Goal: Transaction & Acquisition: Purchase product/service

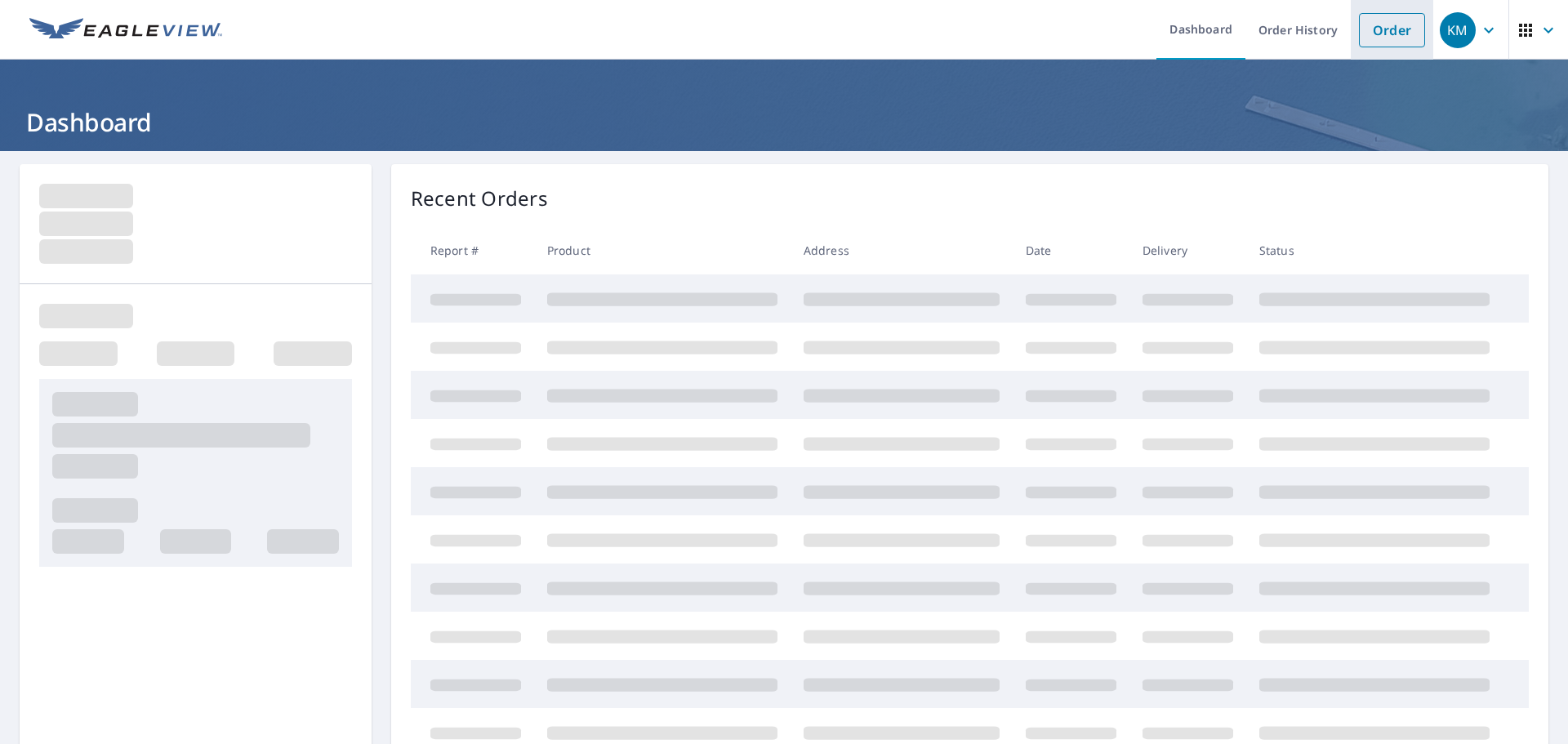
click at [1402, 38] on link "Order" at bounding box center [1392, 30] width 66 height 34
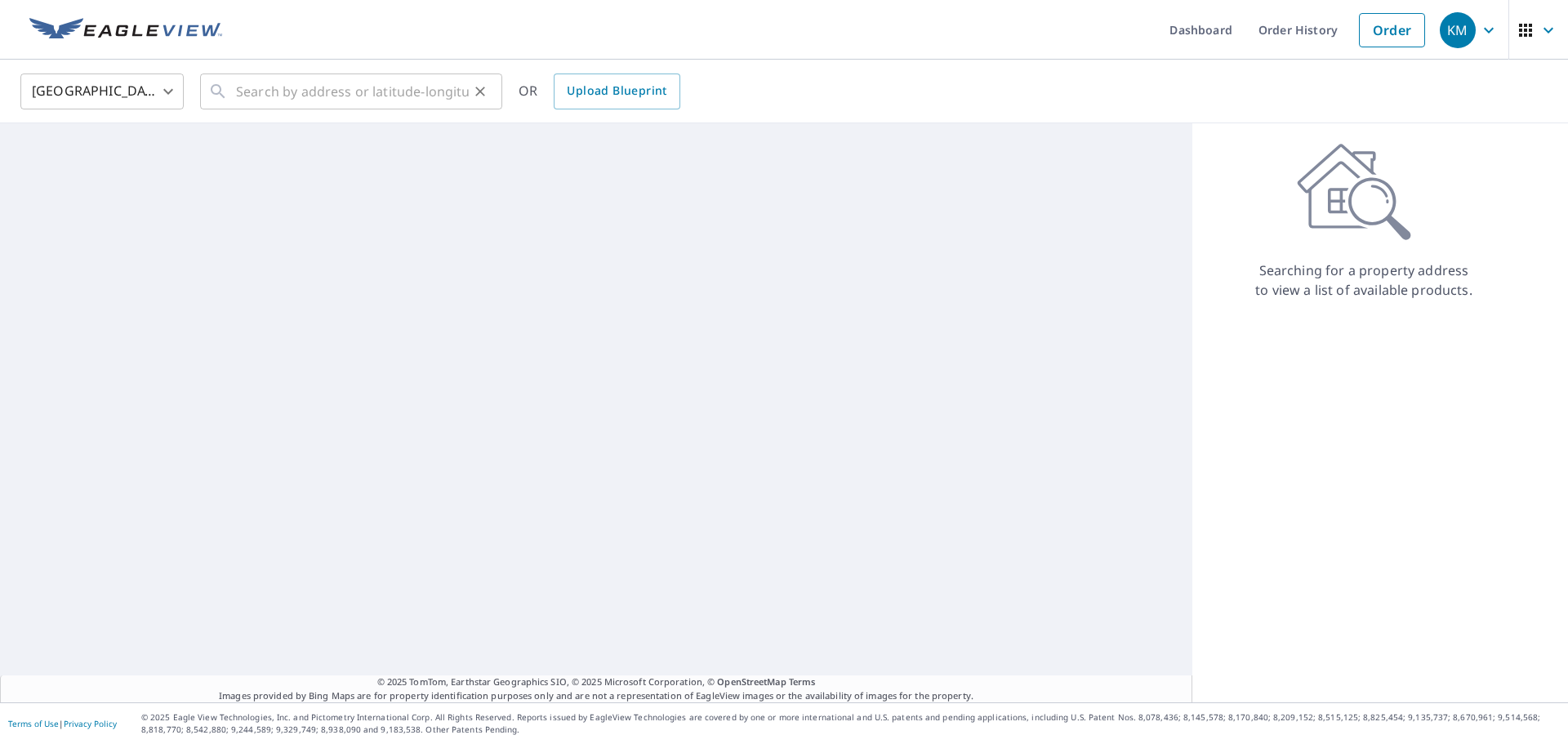
click at [225, 92] on icon at bounding box center [218, 92] width 20 height 20
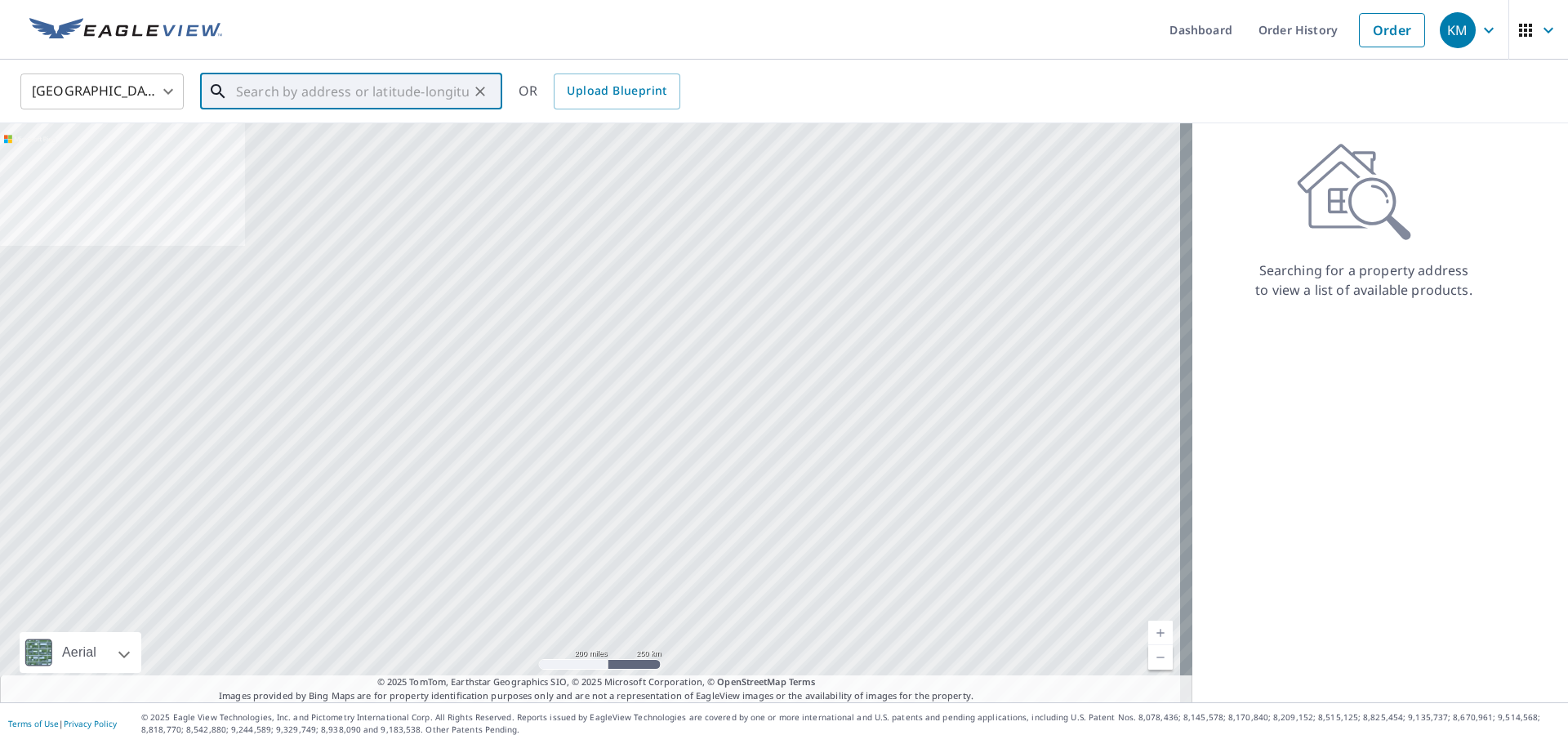
drag, startPoint x: 227, startPoint y: 92, endPoint x: 239, endPoint y: 87, distance: 13.0
paste input "[STREET_ADDRESS]"
click at [306, 98] on input "600 estates clu" at bounding box center [352, 92] width 233 height 45
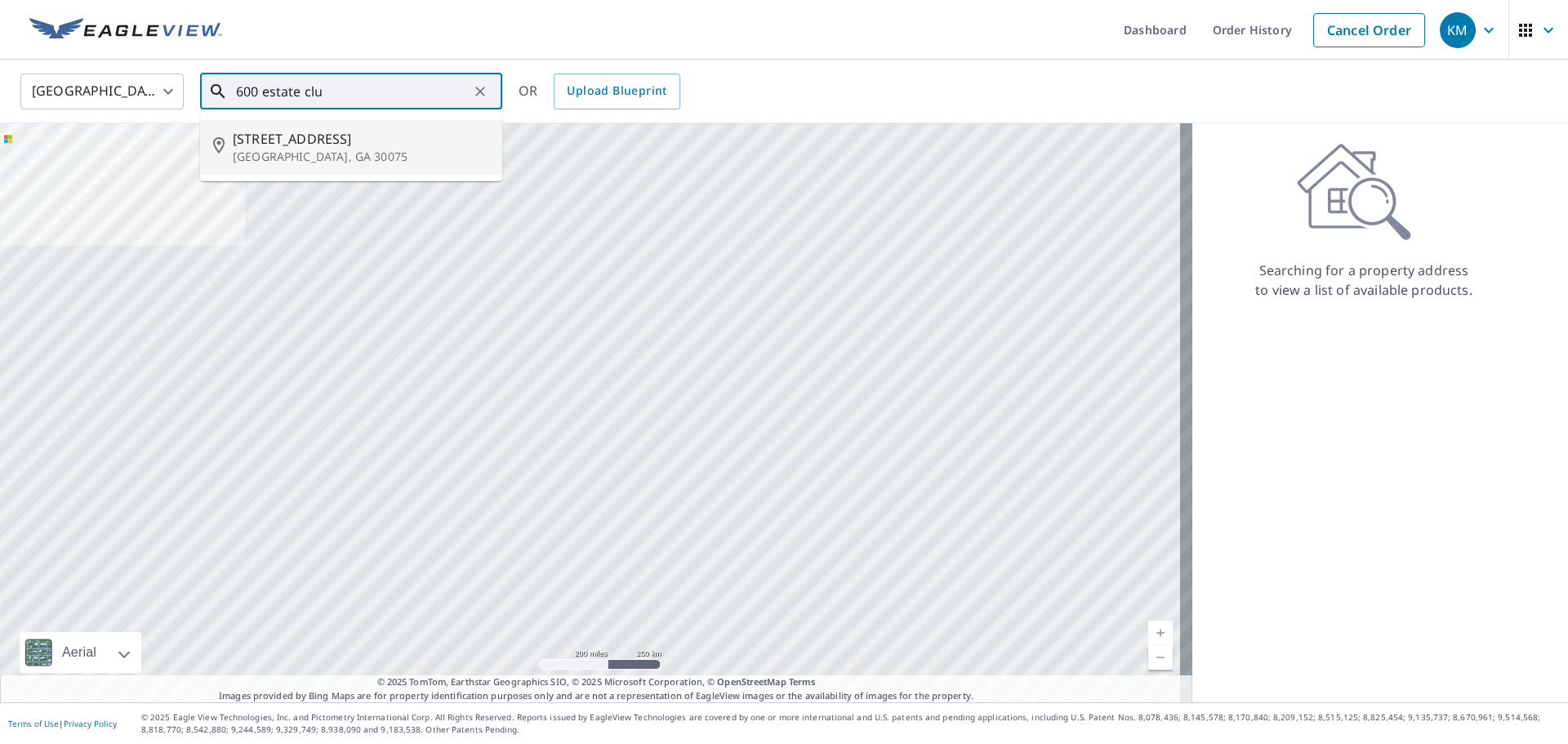
click at [337, 153] on p "[GEOGRAPHIC_DATA], GA 30075" at bounding box center [361, 157] width 256 height 16
type input "[STREET_ADDRESS]"
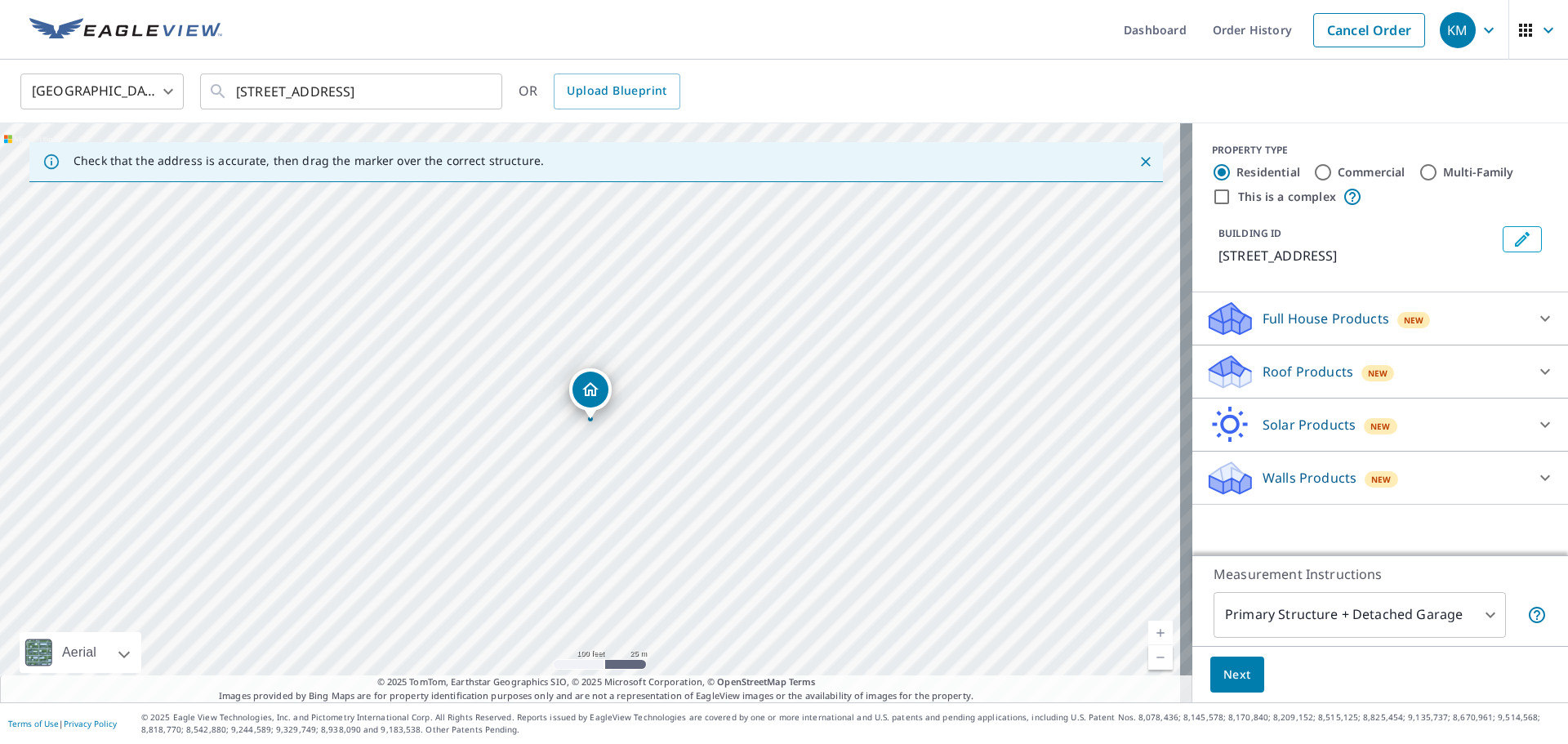
drag, startPoint x: 617, startPoint y: 425, endPoint x: 591, endPoint y: 533, distance: 111.1
click at [591, 533] on div "[STREET_ADDRESS]" at bounding box center [596, 412] width 1193 height 579
drag, startPoint x: 567, startPoint y: 508, endPoint x: 594, endPoint y: 450, distance: 64.0
click at [594, 450] on div "[STREET_ADDRESS]" at bounding box center [596, 412] width 1193 height 579
click at [1350, 382] on div "Roof Products New" at bounding box center [1365, 372] width 320 height 38
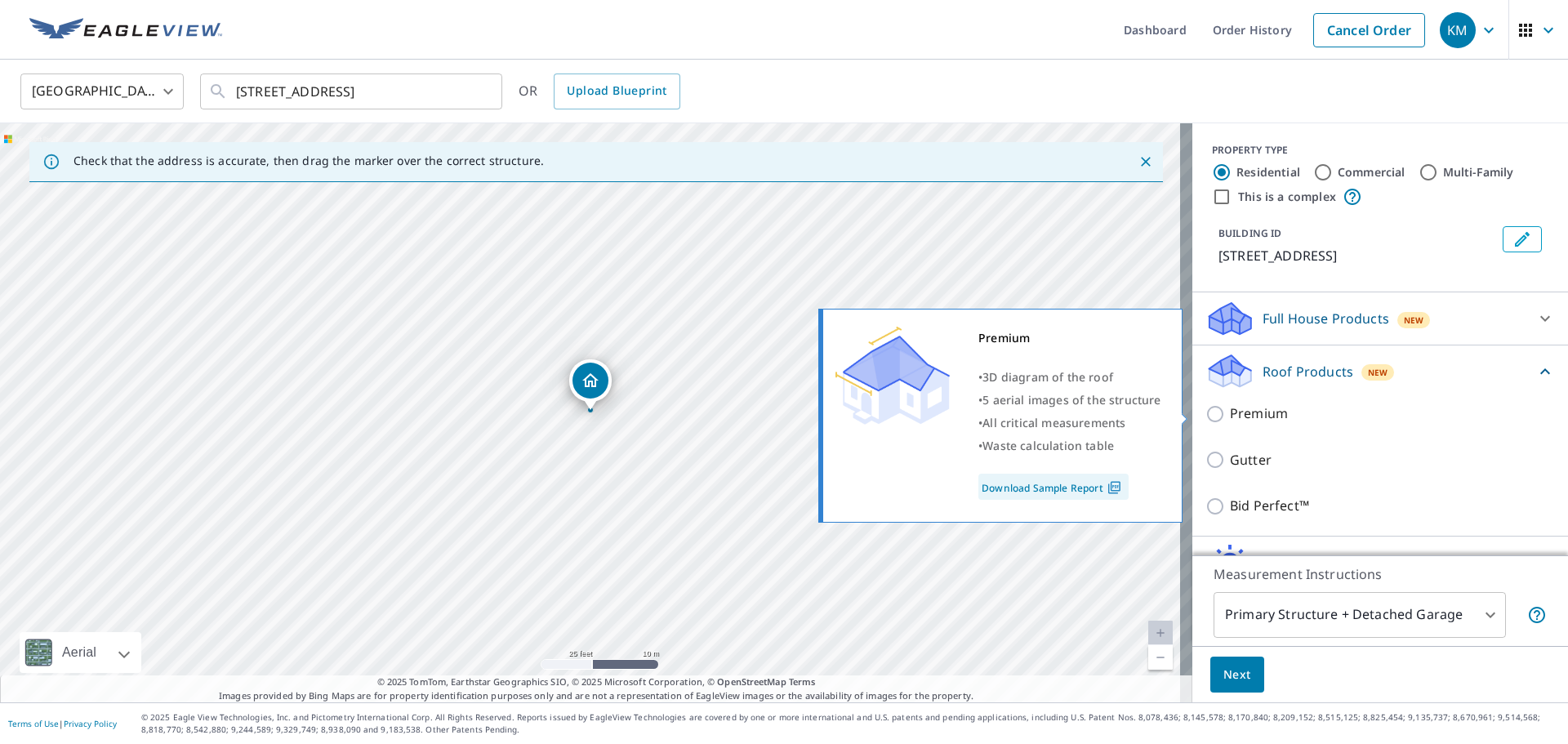
click at [1245, 414] on p "Premium" at bounding box center [1259, 413] width 58 height 21
click at [1230, 414] on input "Premium" at bounding box center [1217, 414] width 24 height 20
checkbox input "true"
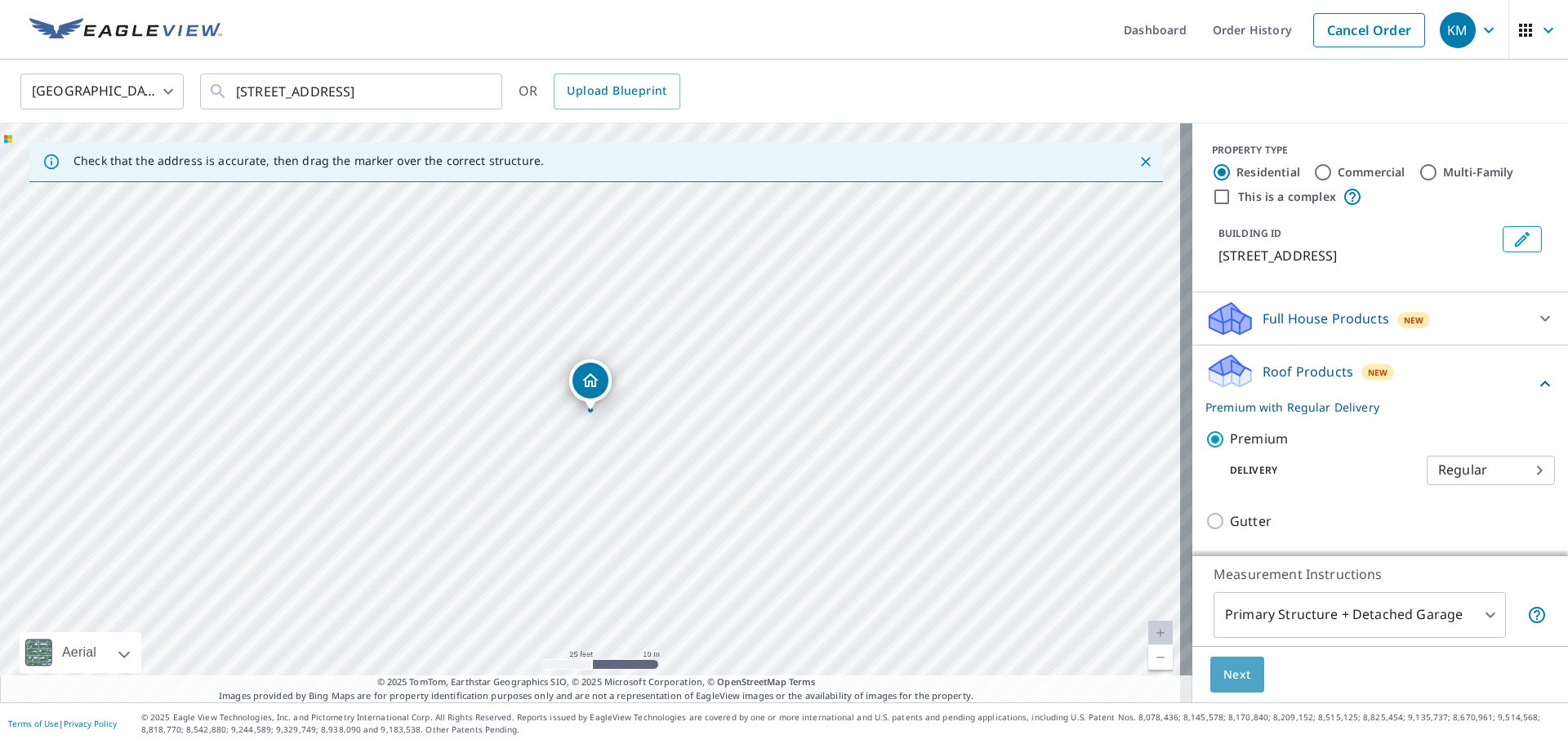
click at [1224, 677] on span "Next" at bounding box center [1237, 675] width 28 height 21
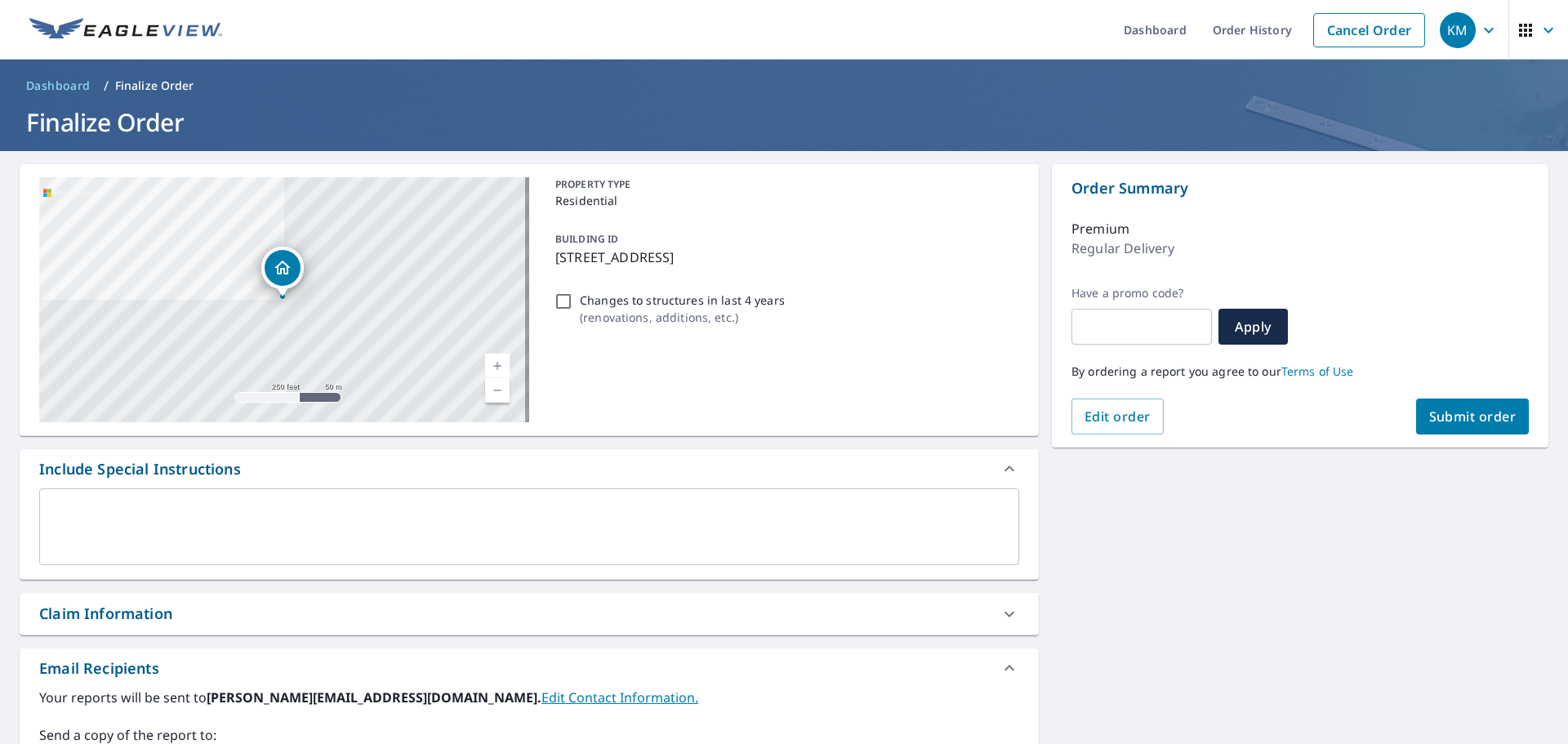
click at [1429, 421] on span "Submit order" at bounding box center [1473, 417] width 87 height 18
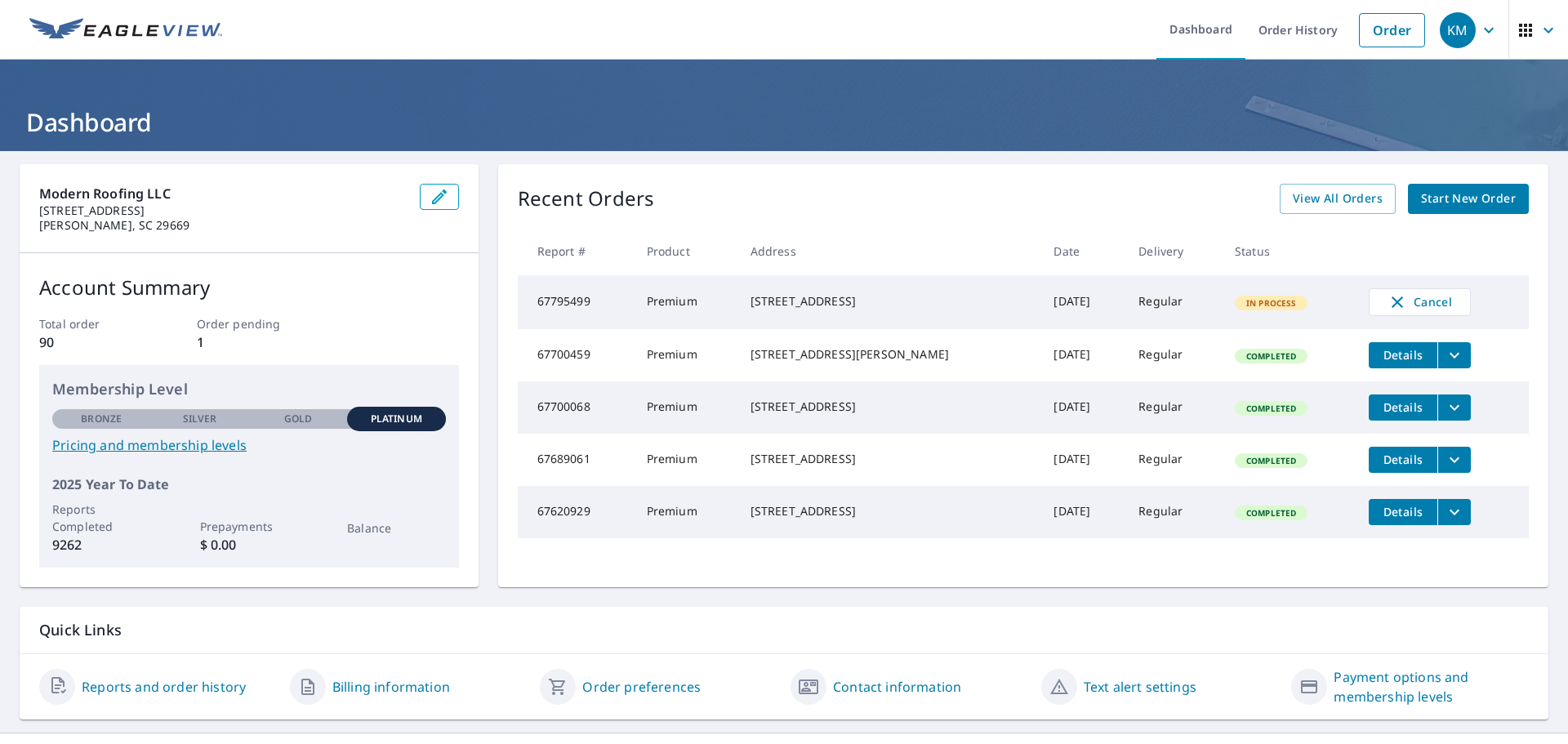
click at [1456, 197] on span "Start New Order" at bounding box center [1468, 198] width 95 height 21
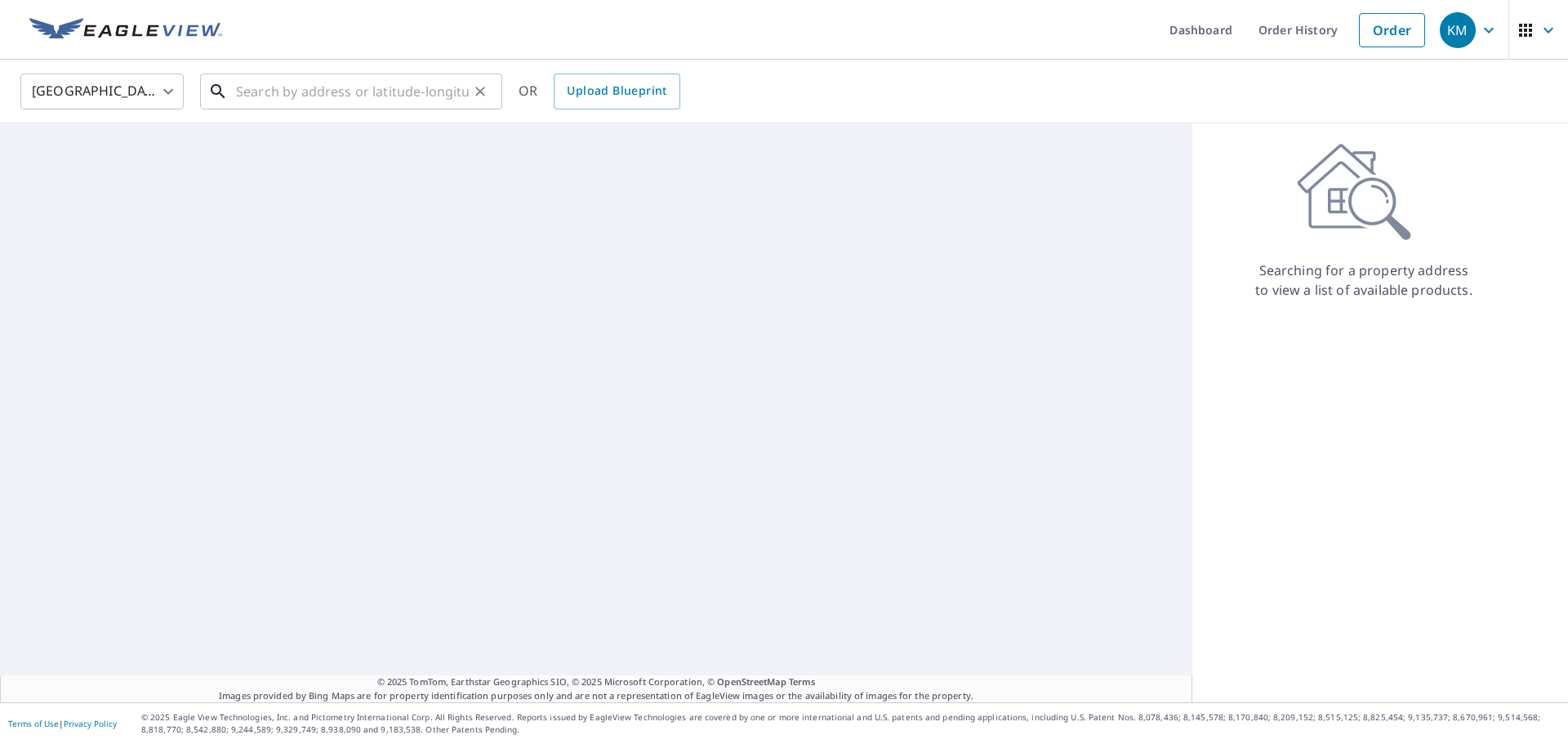
click at [371, 88] on input "text" at bounding box center [352, 92] width 233 height 45
drag, startPoint x: 370, startPoint y: 88, endPoint x: 347, endPoint y: 102, distance: 26.9
paste input "3850 High Green Dr Marietta, GA 30068"
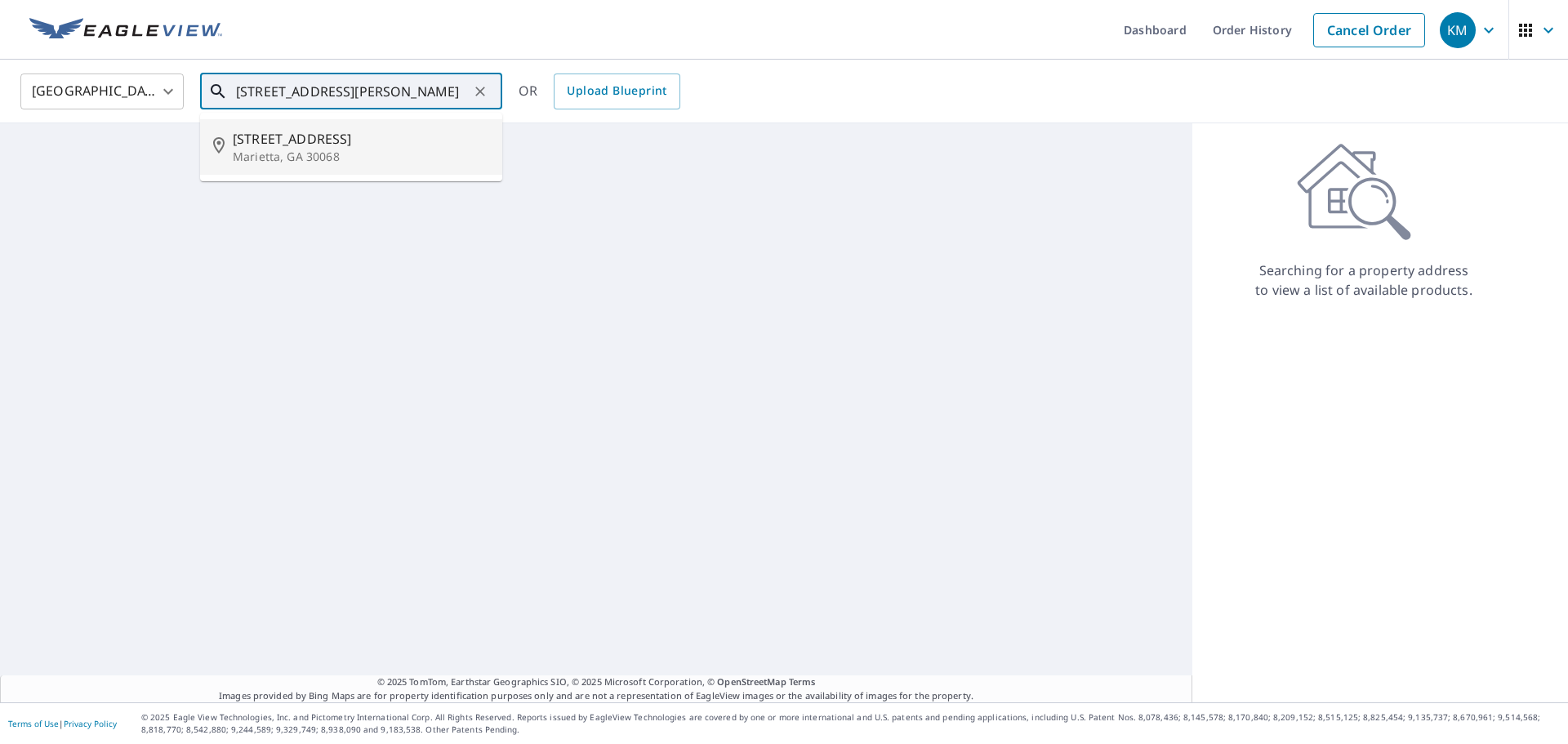
click at [331, 147] on span "3850 High Green Dr" at bounding box center [361, 139] width 256 height 20
type input "3850 High Green Dr Marietta, GA 30068"
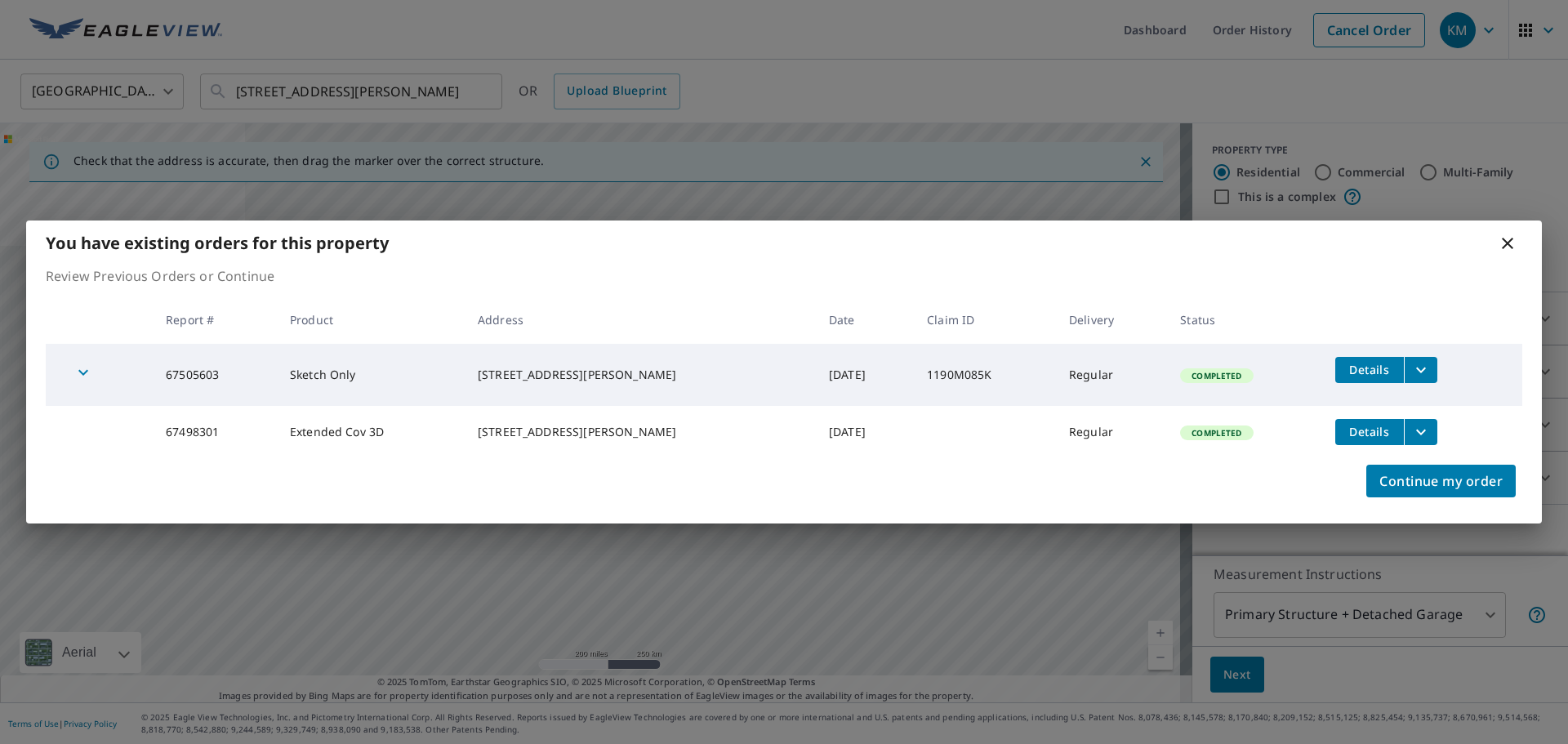
click at [1411, 428] on icon "filesDropdownBtn-67498301" at bounding box center [1421, 432] width 20 height 20
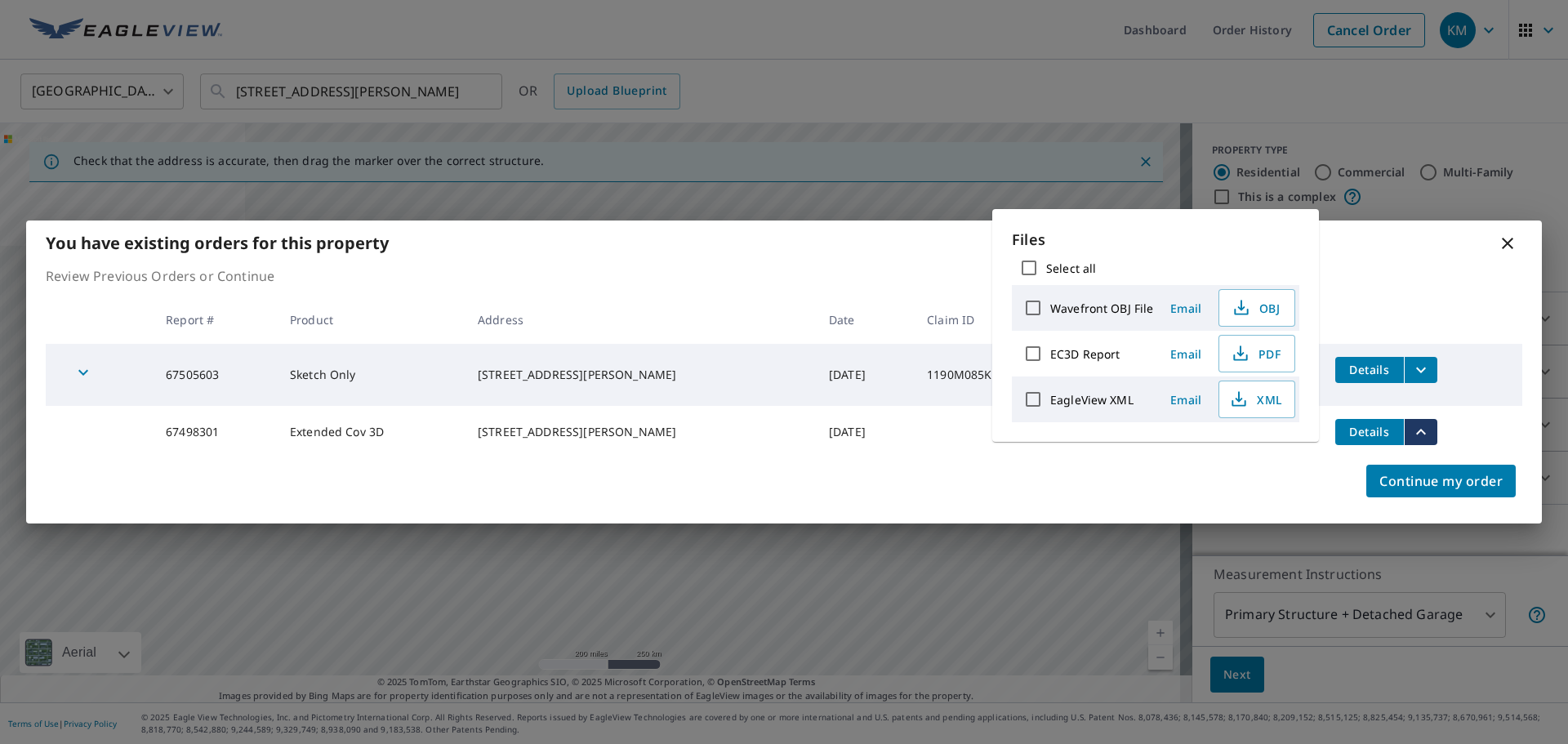
click at [1379, 258] on div "You have existing orders for this property" at bounding box center [784, 243] width 1516 height 45
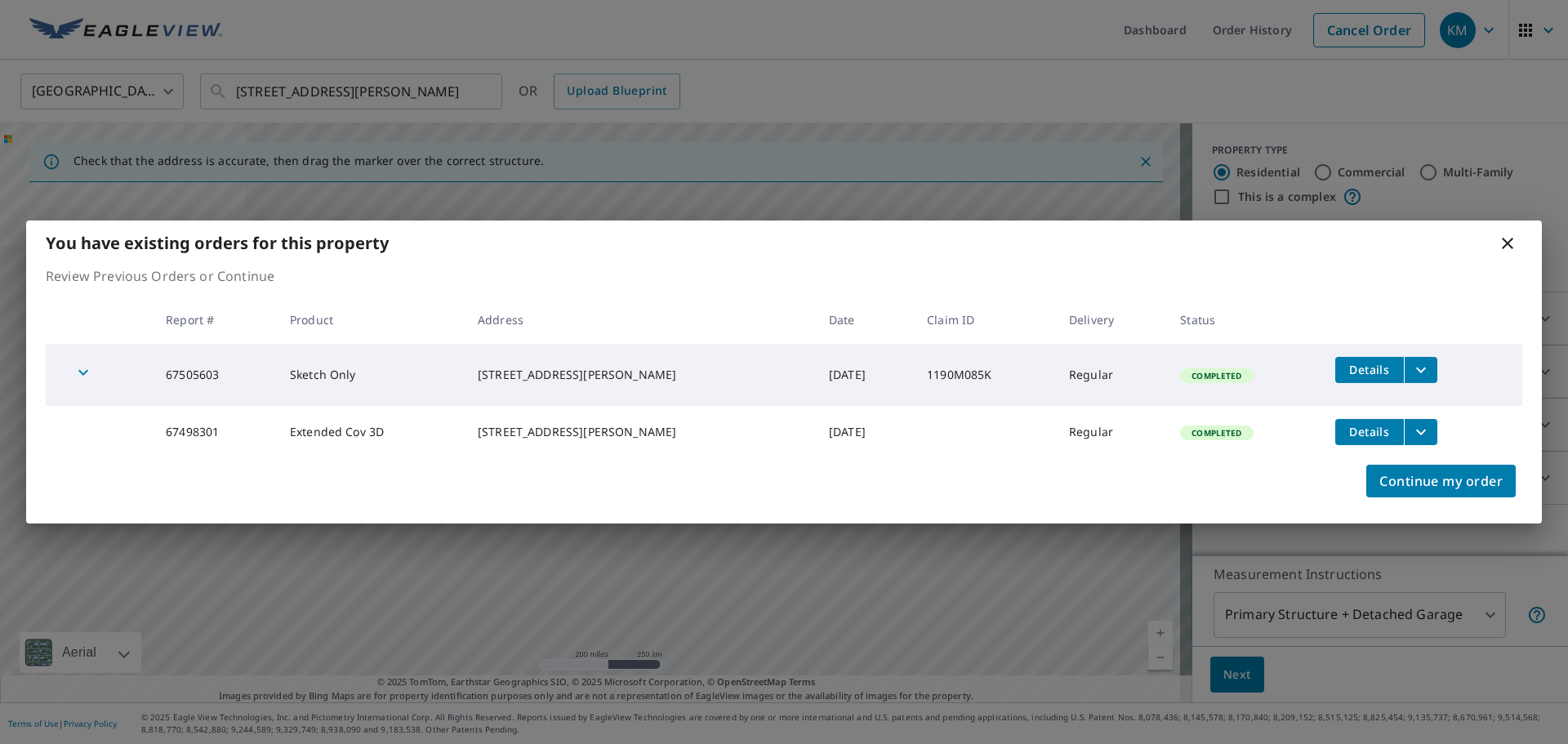
click at [1506, 244] on icon at bounding box center [1508, 244] width 20 height 20
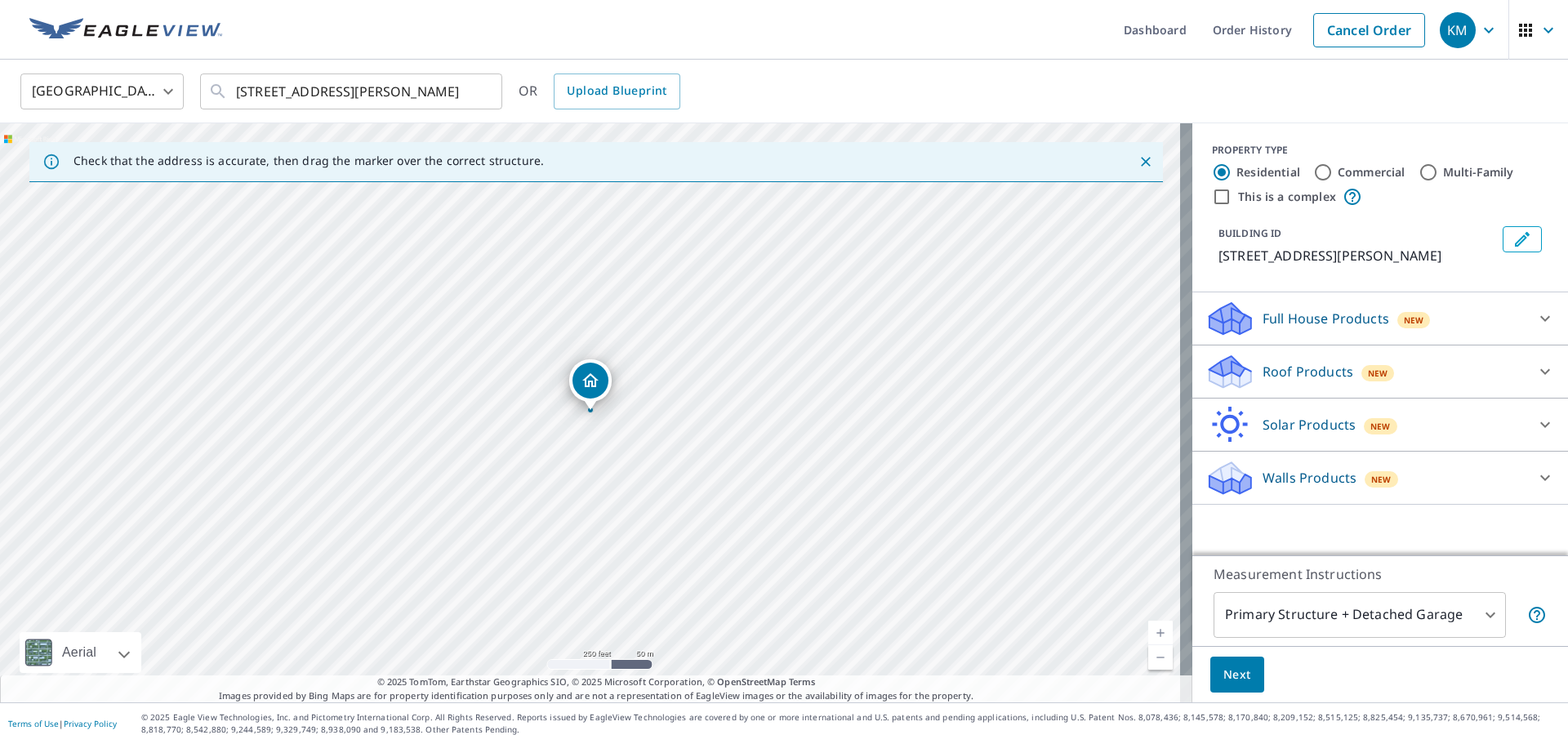
click at [1361, 380] on div "New" at bounding box center [1378, 373] width 34 height 16
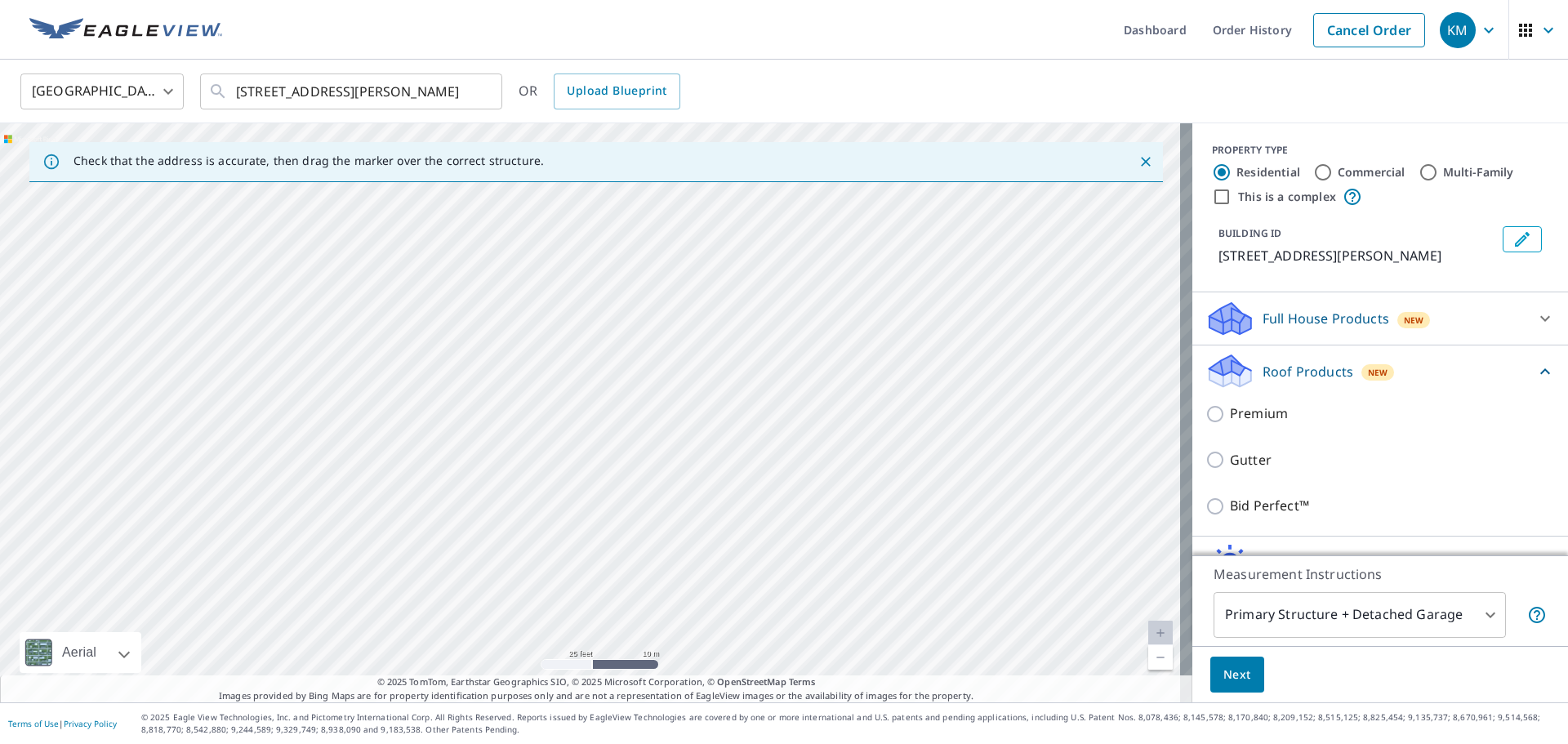
click at [461, 157] on p "Check that the address is accurate, then drag the marker over the correct struc…" at bounding box center [308, 160] width 470 height 14
drag, startPoint x: 455, startPoint y: 222, endPoint x: 498, endPoint y: 759, distance: 538.7
click at [498, 743] on html "KM KM Dashboard Order History Cancel Order KM United States US ​ 3850 High Gree…" at bounding box center [784, 372] width 1568 height 744
click at [695, 725] on p "© 2025 Eagle View Technologies, Inc. and Pictometry International Corp. All Rig…" at bounding box center [850, 723] width 1418 height 24
click at [738, 672] on div "3850 High Green Dr Marietta, GA 30068" at bounding box center [596, 412] width 1193 height 579
